Goal: Task Accomplishment & Management: Manage account settings

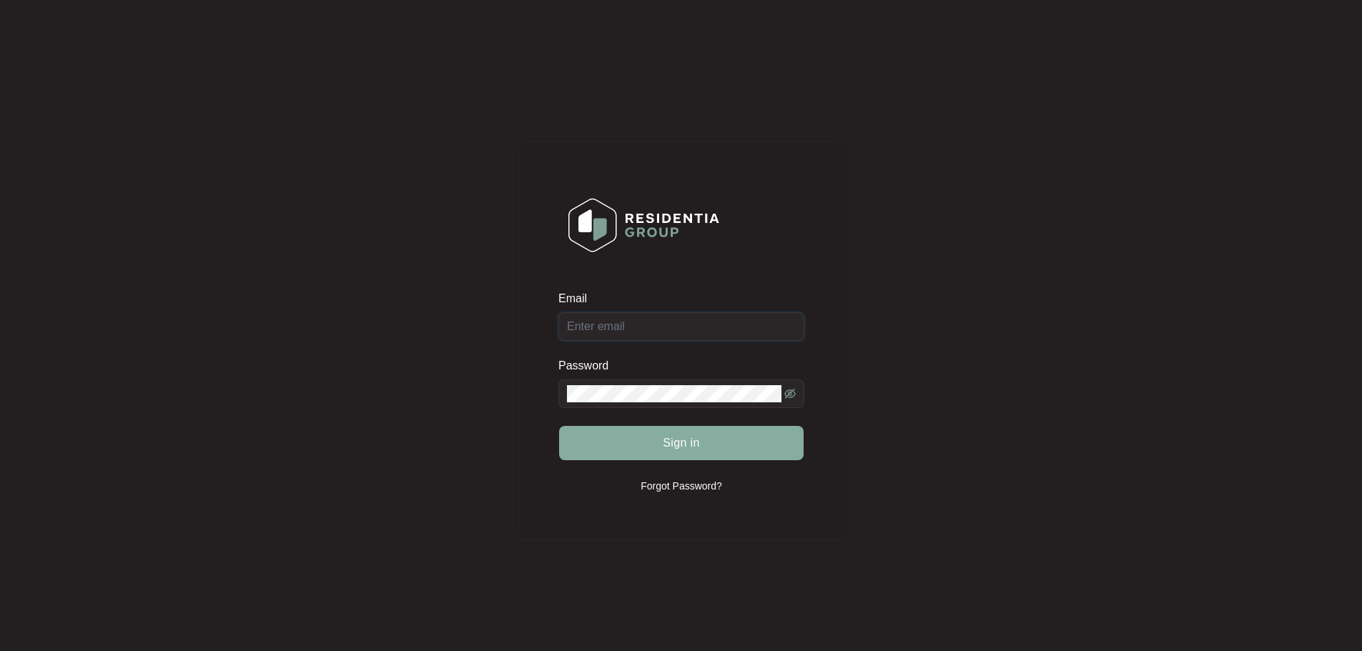
type input "service@qldappliances.com.au"
click at [668, 441] on span "Sign in" at bounding box center [681, 443] width 37 height 17
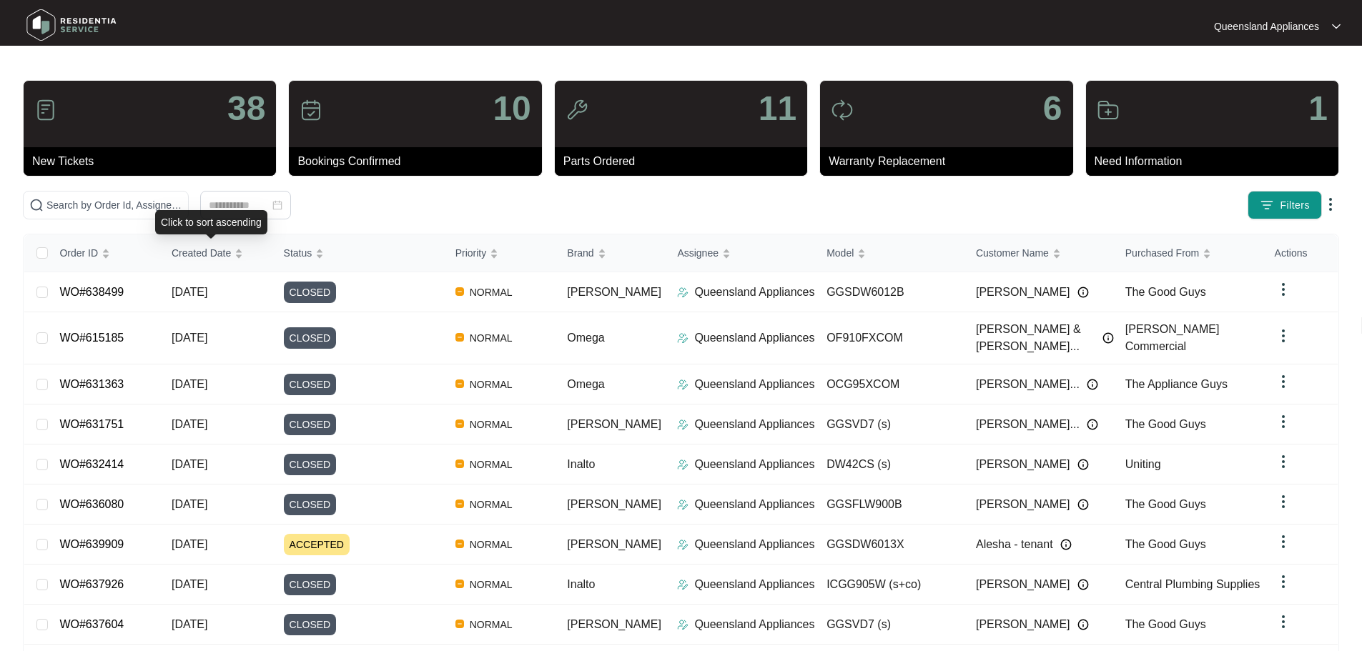
click at [202, 212] on div "Click to sort ascending" at bounding box center [211, 222] width 112 height 24
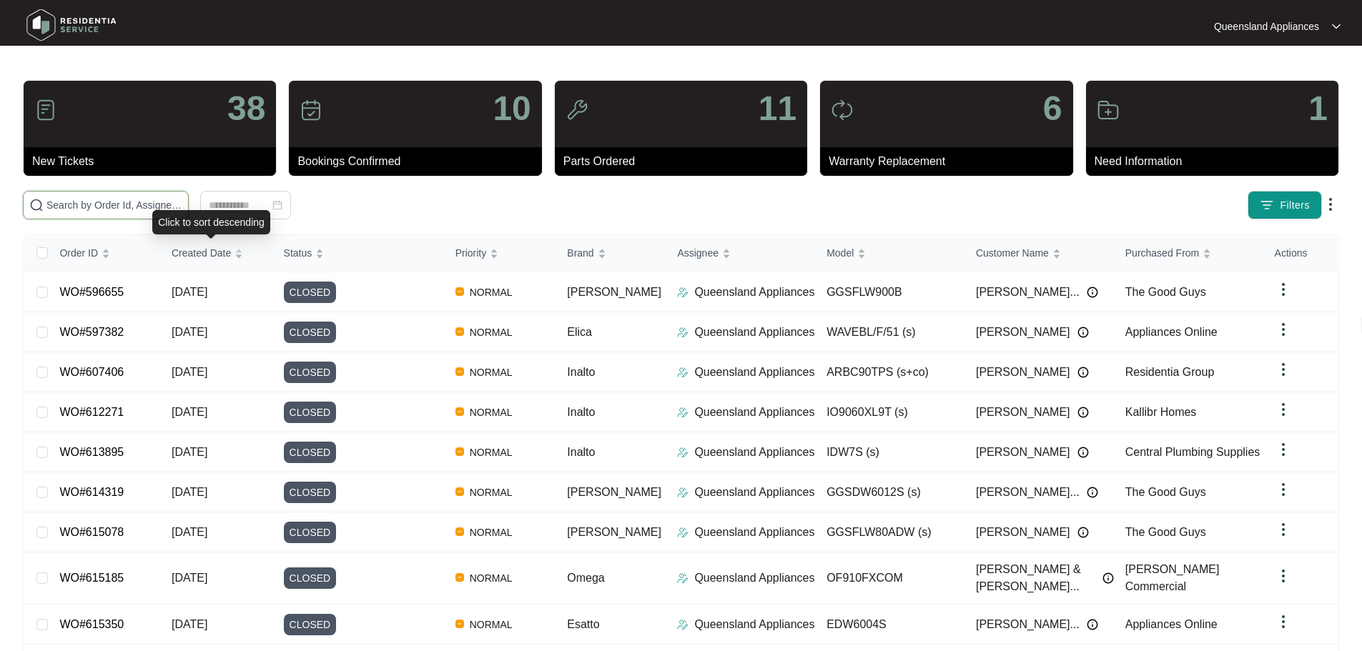
click at [182, 203] on input "text" at bounding box center [114, 205] width 136 height 16
paste input "639909"
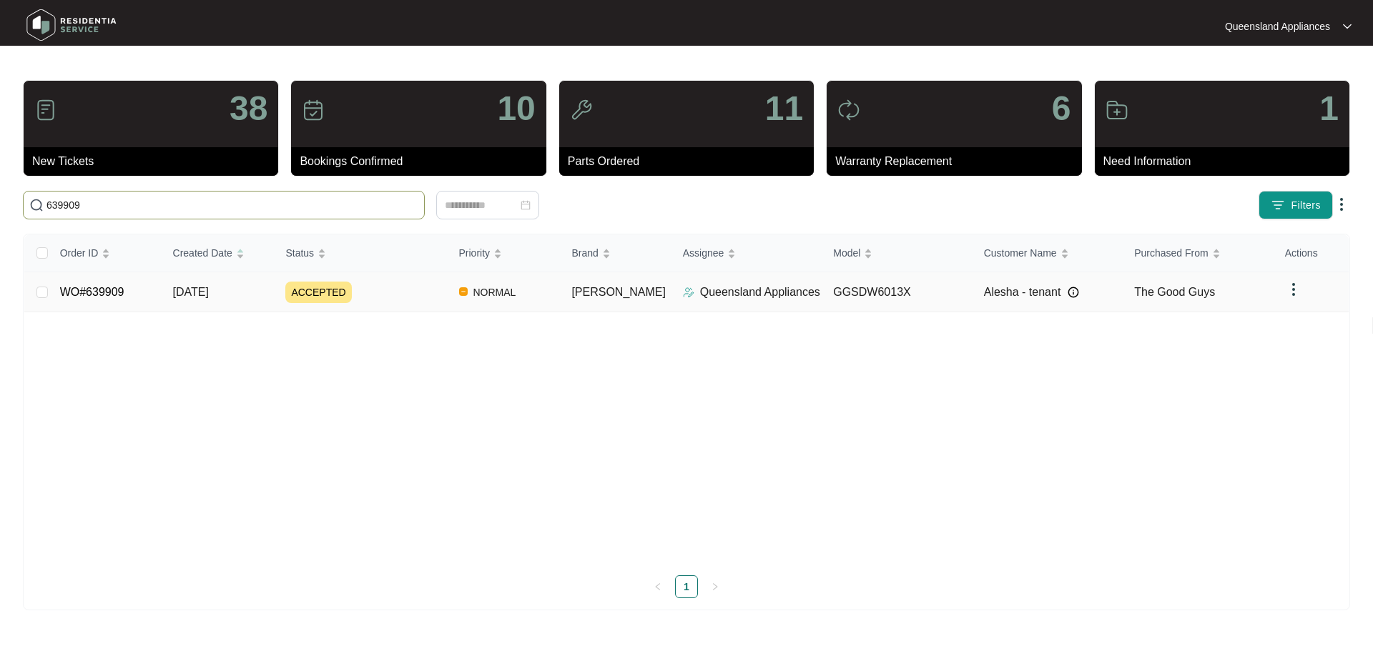
type input "639909"
click at [293, 302] on div "ACCEPTED" at bounding box center [366, 292] width 162 height 21
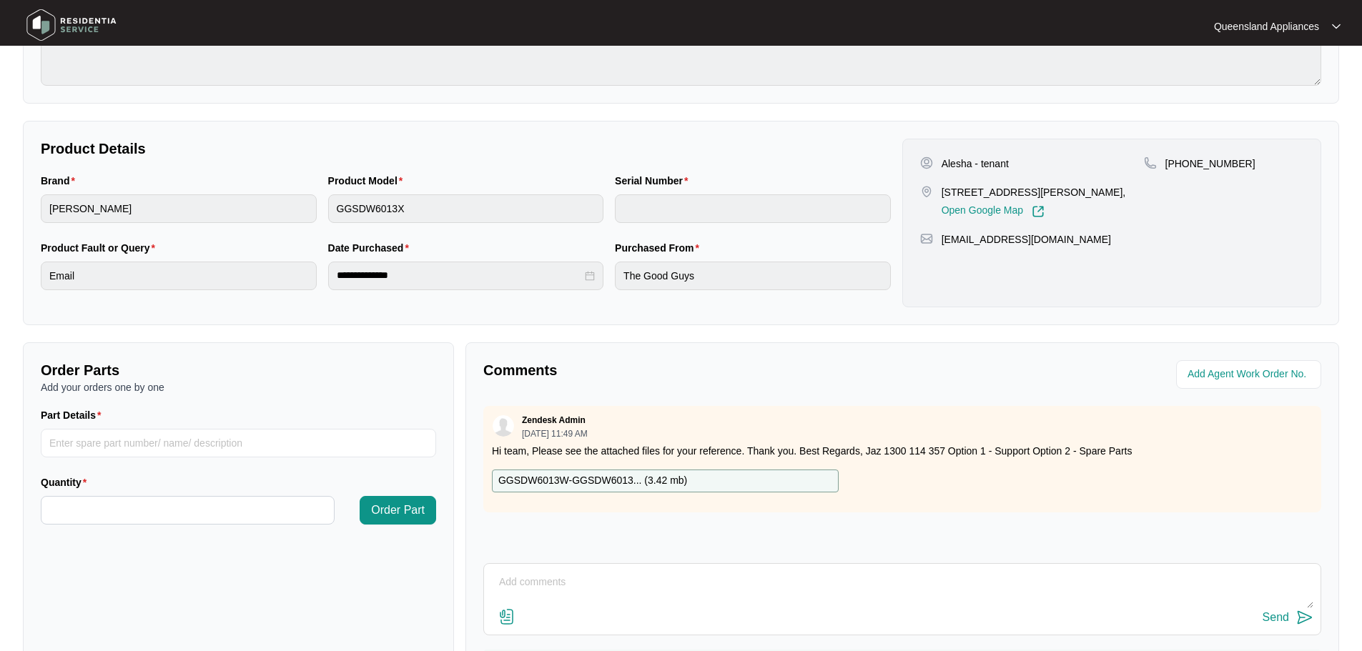
scroll to position [71, 0]
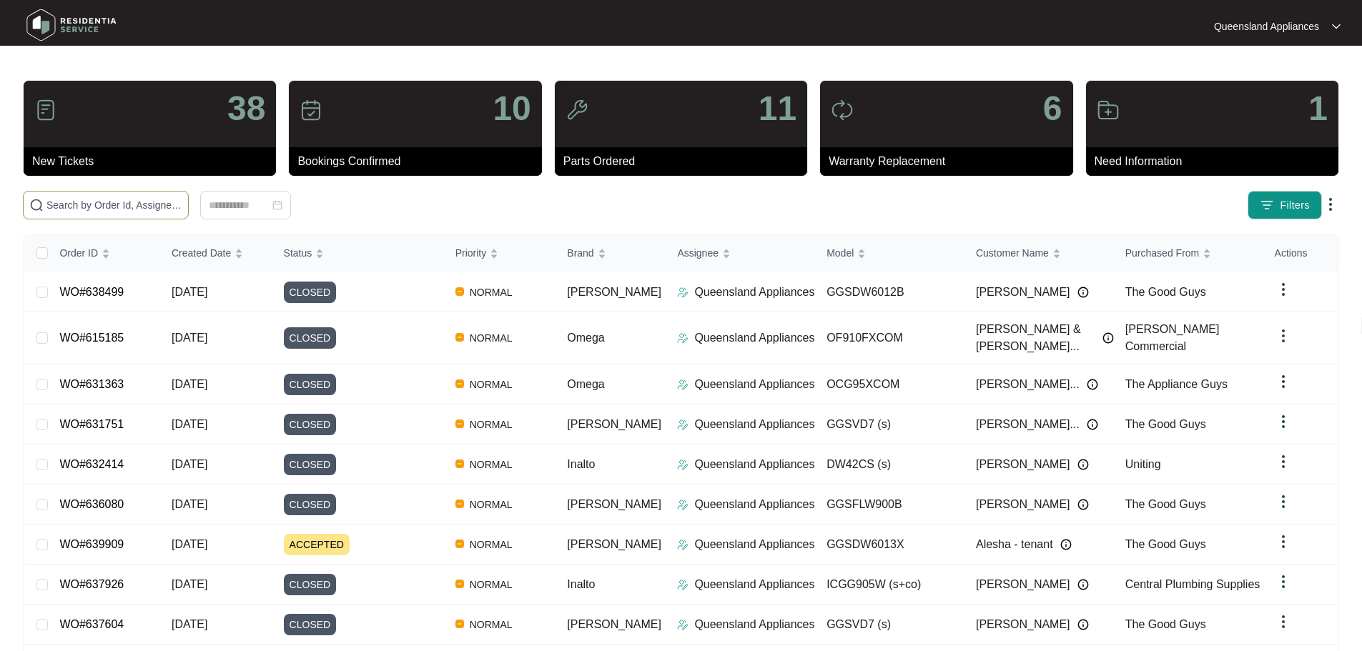
click at [182, 202] on input "text" at bounding box center [114, 205] width 136 height 16
paste input "639975"
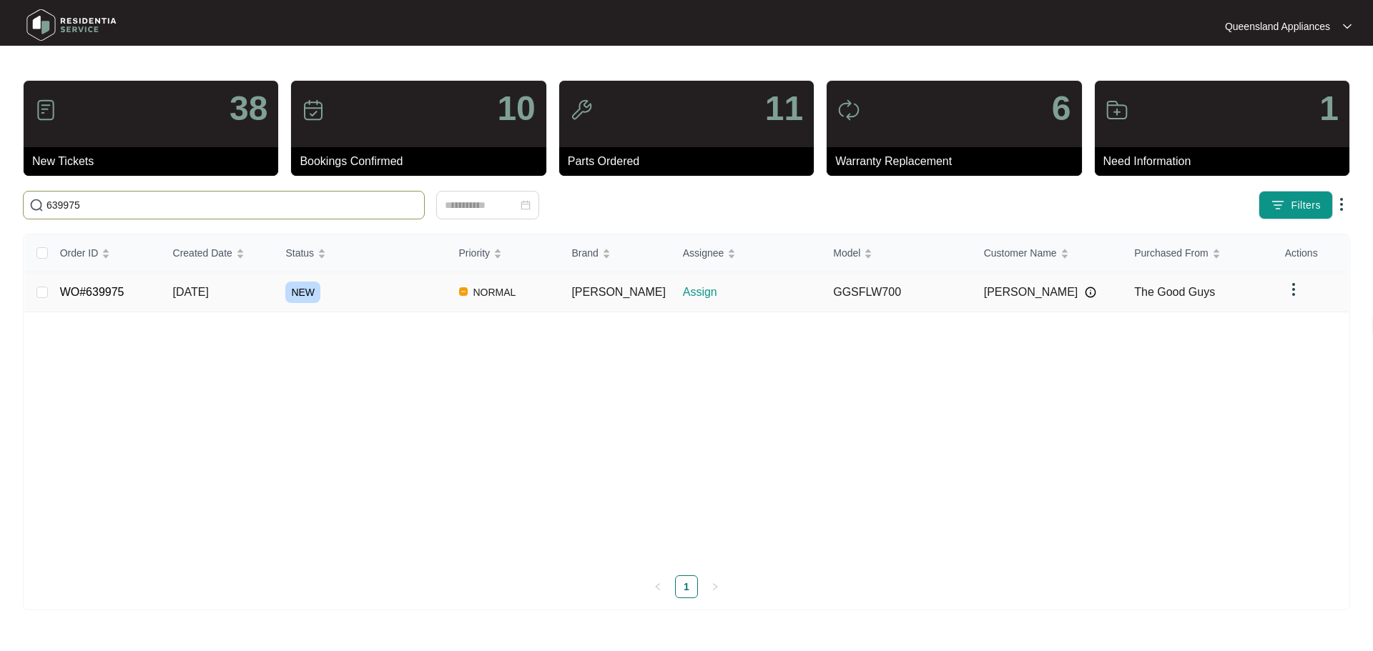
type input "639975"
click at [420, 287] on div "NEW" at bounding box center [366, 292] width 162 height 21
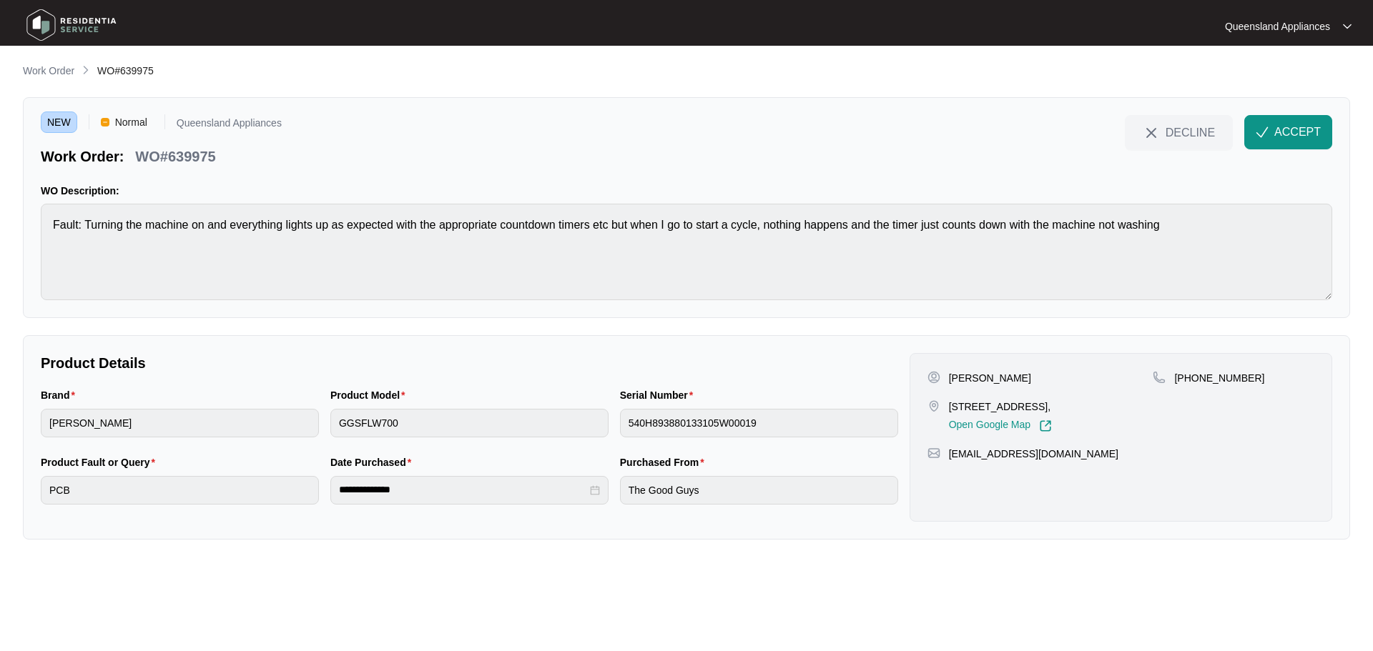
click at [1202, 374] on p "[PHONE_NUMBER]" at bounding box center [1219, 378] width 90 height 14
copy p "61449799314"
click at [209, 154] on p "WO#639975" at bounding box center [175, 157] width 80 height 20
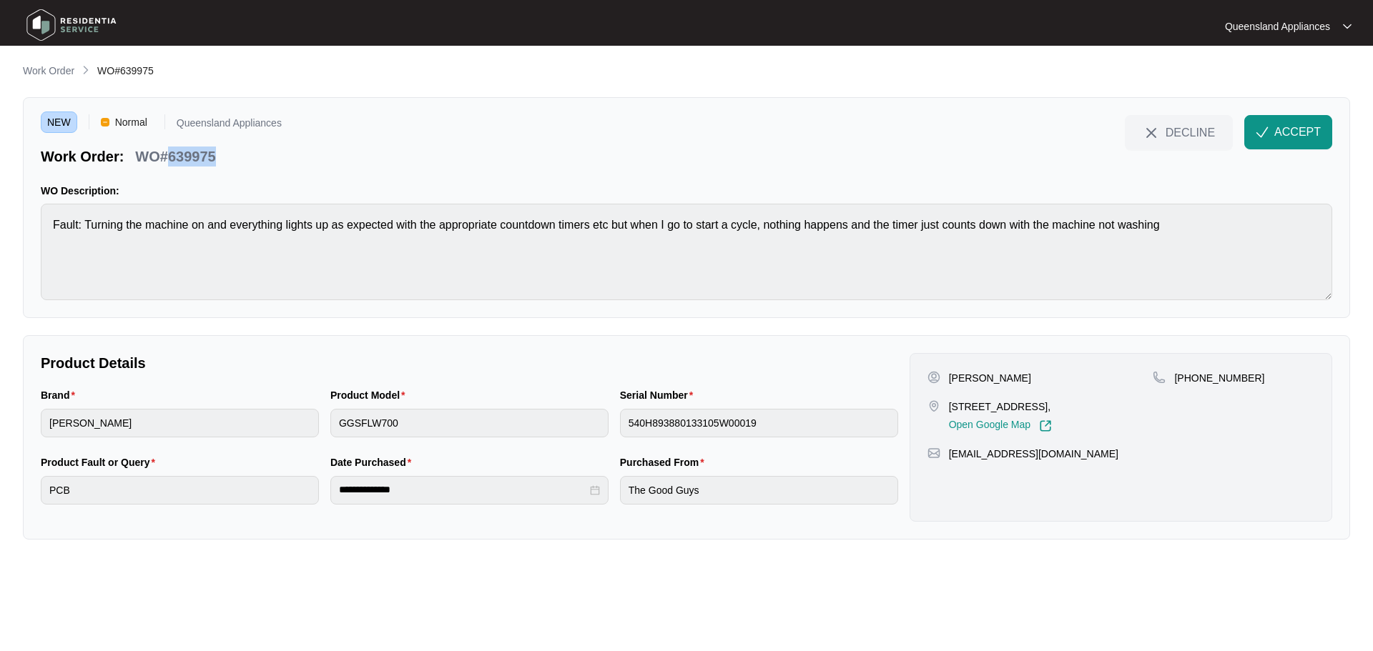
copy p "639975"
click at [1281, 122] on button "ACCEPT" at bounding box center [1288, 132] width 88 height 34
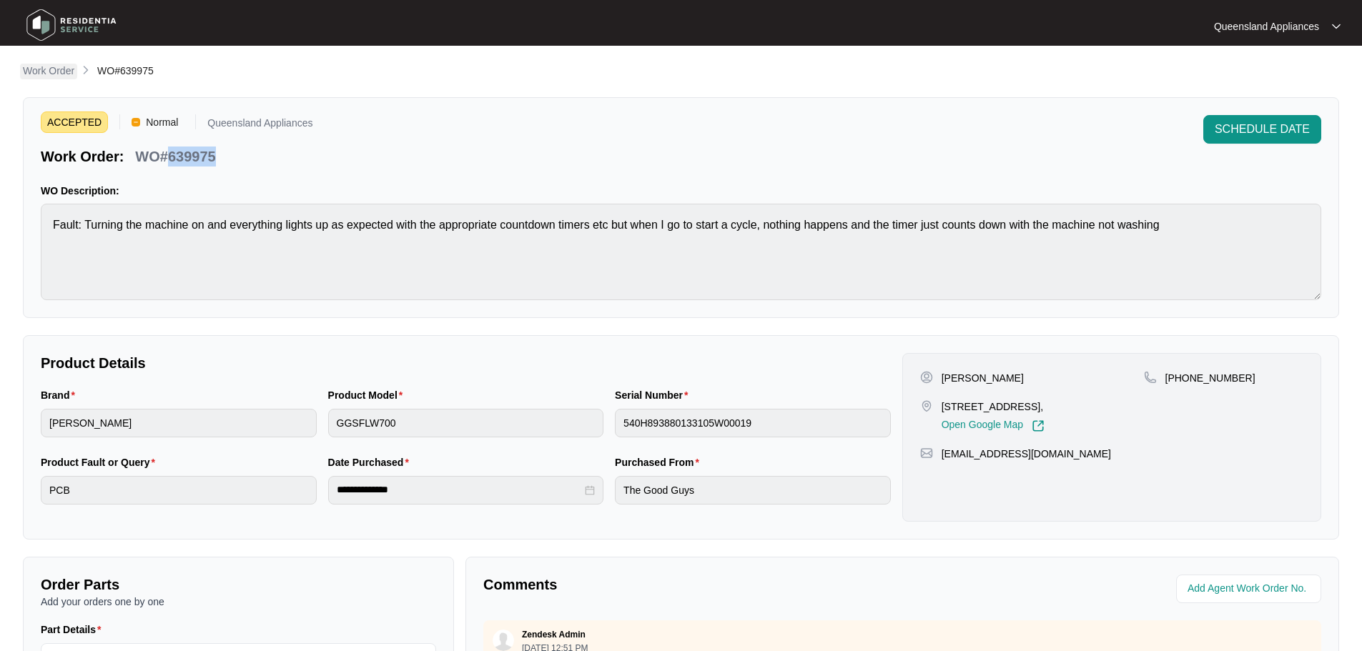
click at [68, 69] on p "Work Order" at bounding box center [48, 71] width 51 height 14
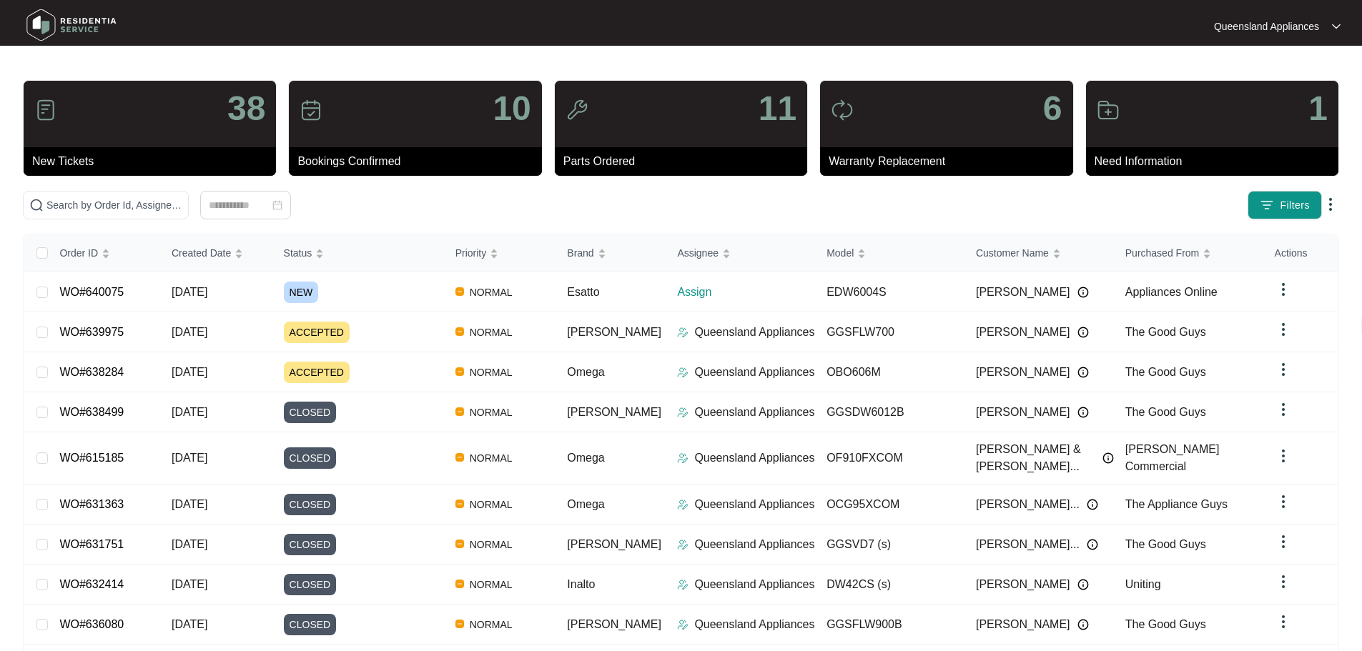
click at [238, 219] on div "38 New Tickets 10 Bookings Confirmed 11 Parts Ordered 6 Warranty Replacement 1 …" at bounding box center [681, 405] width 1316 height 651
click at [182, 206] on input "text" at bounding box center [114, 205] width 136 height 16
paste input "639576"
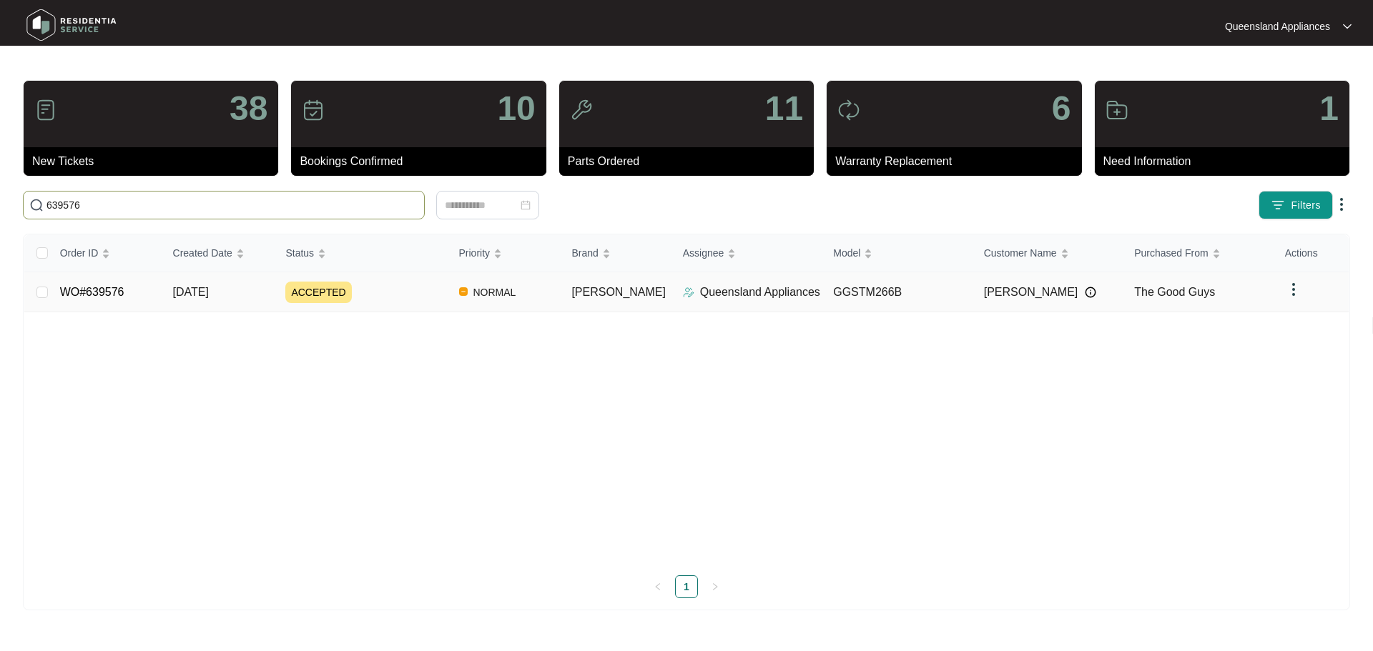
type input "639576"
click at [407, 297] on div "ACCEPTED" at bounding box center [366, 292] width 162 height 21
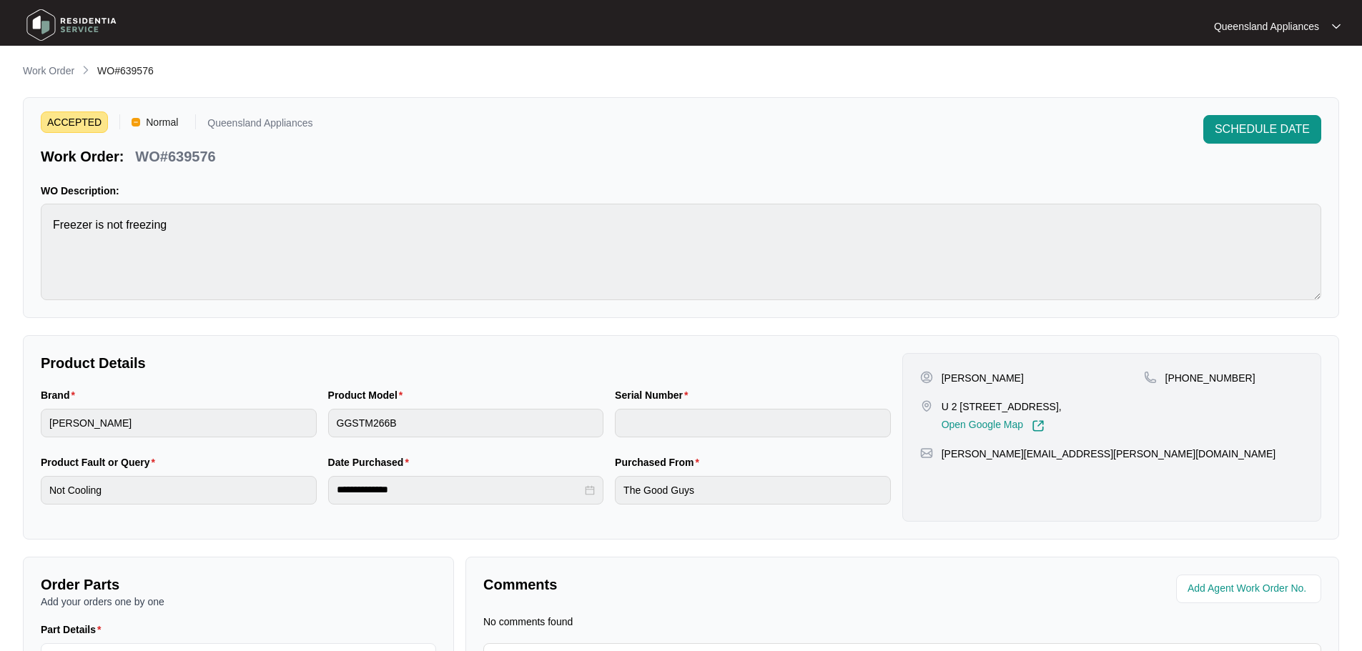
scroll to position [71, 0]
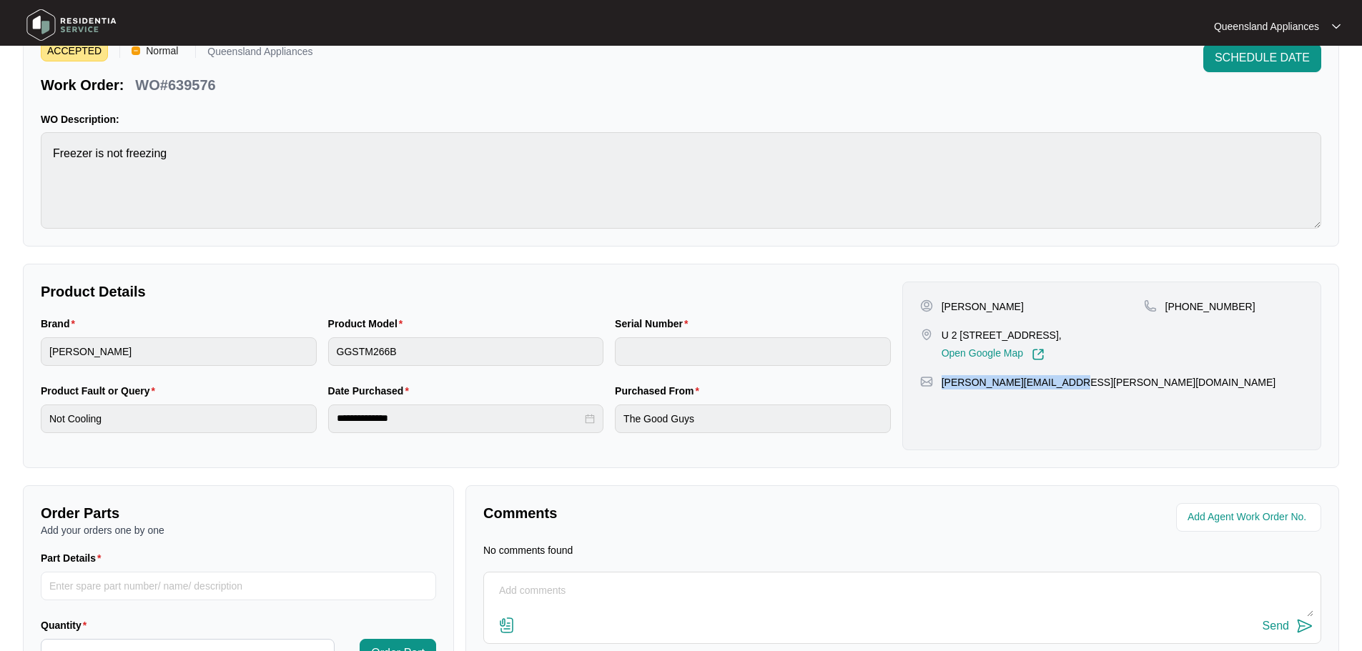
drag, startPoint x: 1072, startPoint y: 380, endPoint x: 944, endPoint y: 387, distance: 128.2
click at [944, 387] on div "[PERSON_NAME][EMAIL_ADDRESS][PERSON_NAME][DOMAIN_NAME]" at bounding box center [1111, 382] width 383 height 14
copy p "[PERSON_NAME][EMAIL_ADDRESS][PERSON_NAME][DOMAIN_NAME]"
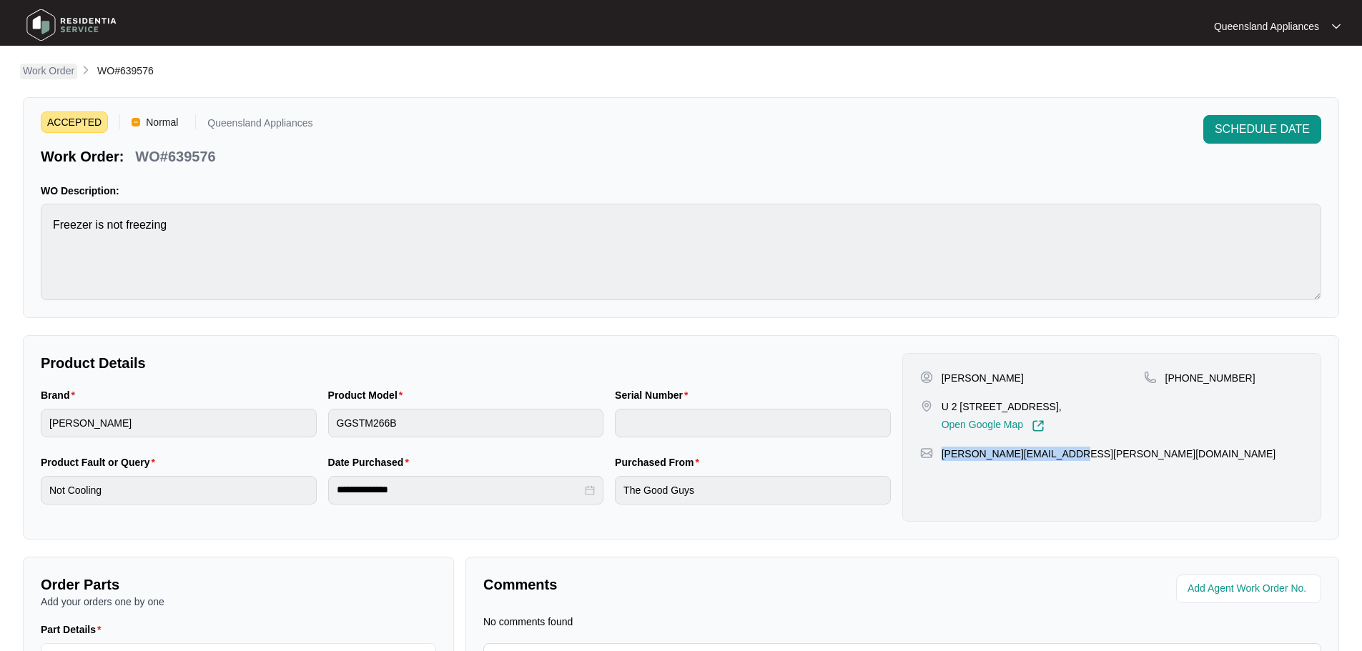
click at [66, 75] on p "Work Order" at bounding box center [48, 71] width 51 height 14
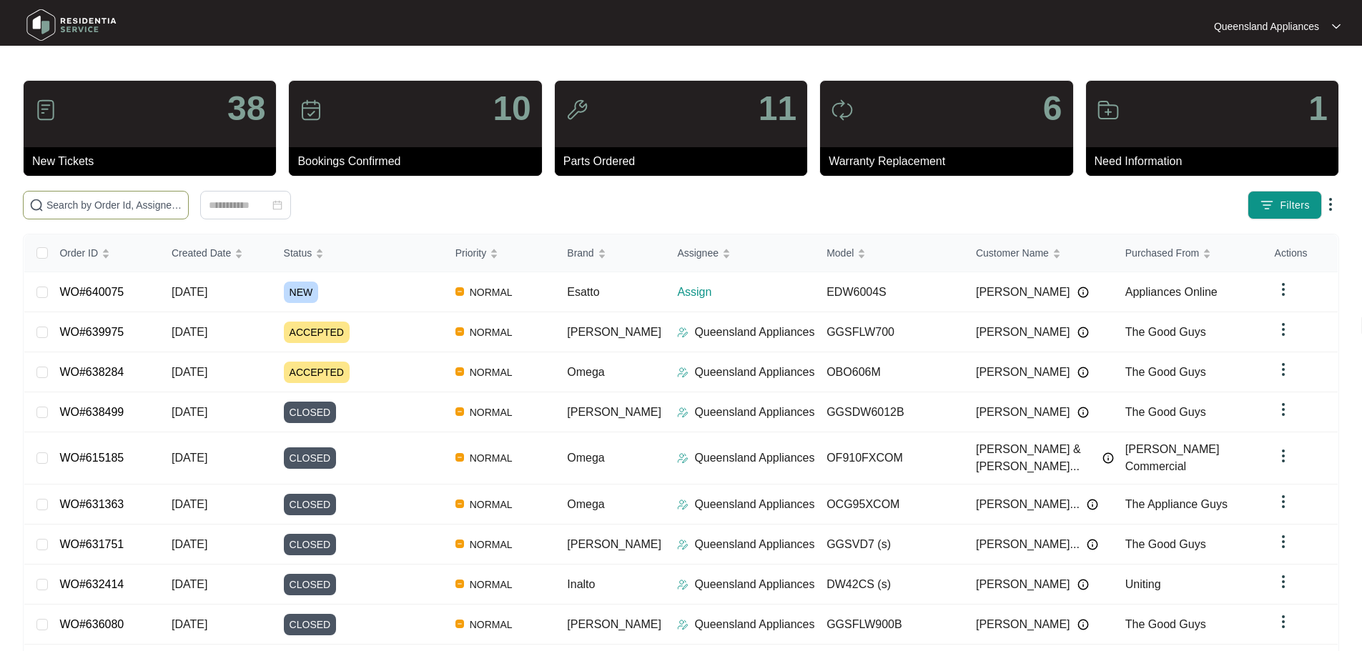
click at [182, 200] on input "text" at bounding box center [114, 205] width 136 height 16
type input "639688"
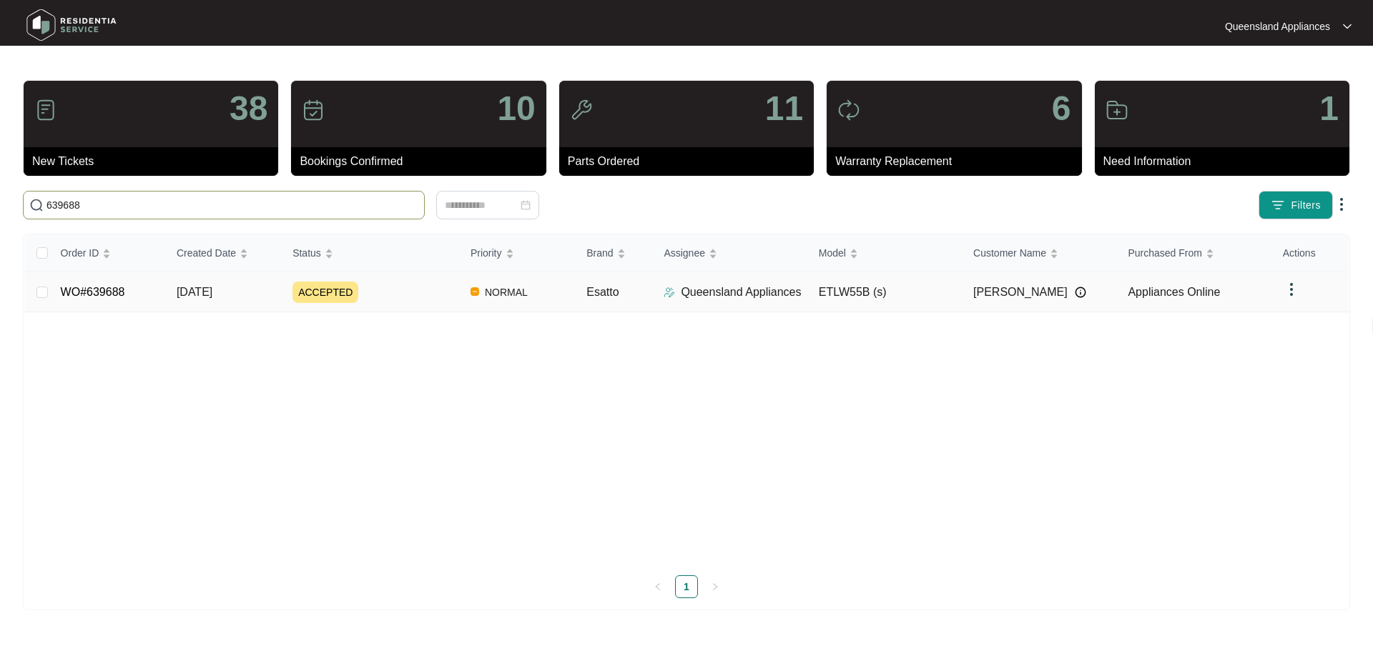
click at [461, 285] on td "NORMAL" at bounding box center [517, 292] width 116 height 40
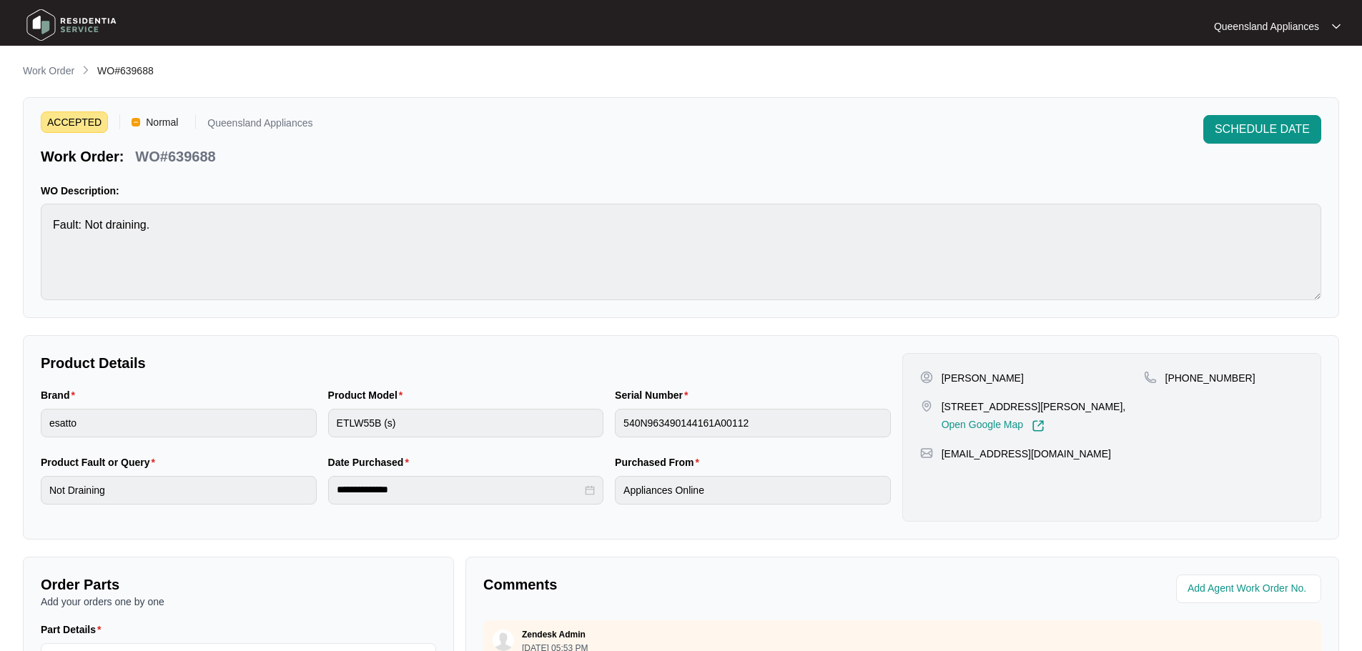
drag, startPoint x: 1108, startPoint y: 453, endPoint x: 941, endPoint y: 450, distance: 167.3
click at [941, 450] on div "[EMAIL_ADDRESS][DOMAIN_NAME]" at bounding box center [1111, 454] width 383 height 14
copy p "[EMAIL_ADDRESS][DOMAIN_NAME]"
